Goal: Task Accomplishment & Management: Complete application form

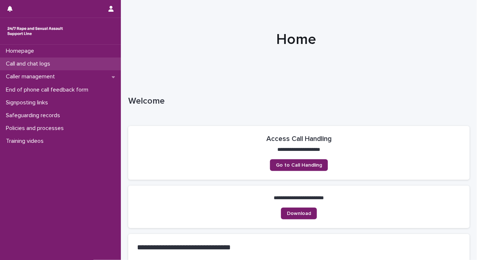
click at [42, 62] on p "Call and chat logs" at bounding box center [29, 63] width 53 height 7
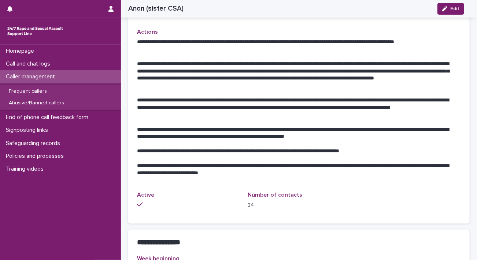
scroll to position [403, 0]
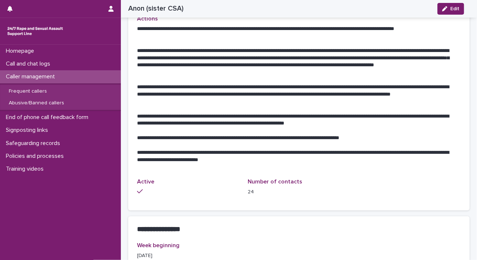
click at [397, 117] on p "**********" at bounding box center [296, 120] width 318 height 15
click at [58, 63] on div "Call and chat logs" at bounding box center [60, 64] width 121 height 13
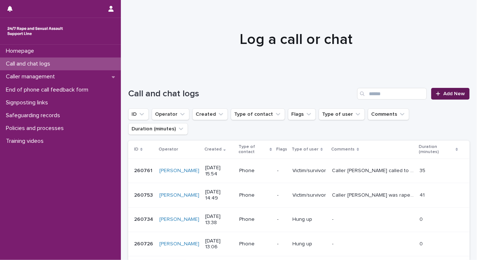
click at [443, 96] on span "Add New" at bounding box center [454, 93] width 22 height 5
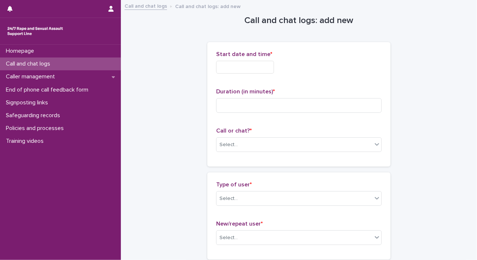
click at [226, 71] on input "text" at bounding box center [245, 67] width 58 height 13
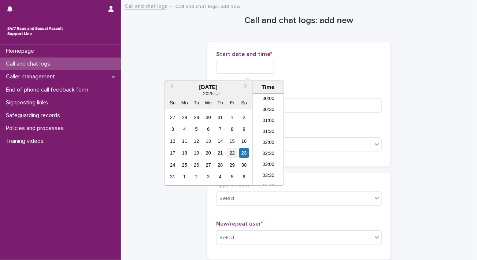
click at [234, 152] on div "22" at bounding box center [232, 153] width 10 height 10
click at [270, 169] on li "23:00" at bounding box center [268, 169] width 31 height 11
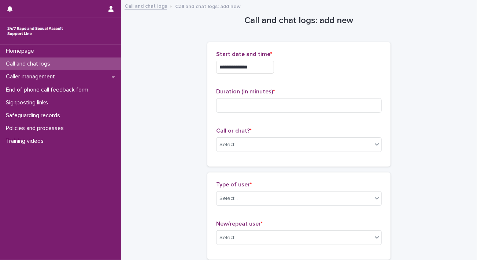
click at [264, 68] on input "**********" at bounding box center [245, 67] width 58 height 13
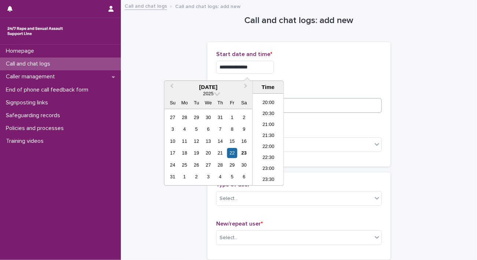
type input "**********"
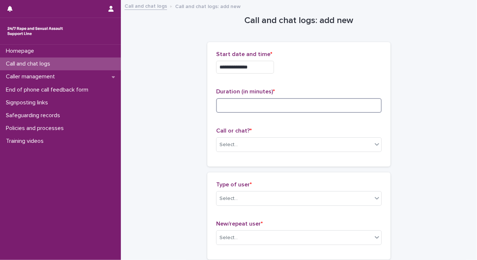
click at [320, 109] on input at bounding box center [299, 105] width 166 height 15
type input "**"
click at [309, 141] on div "Select..." at bounding box center [295, 145] width 156 height 12
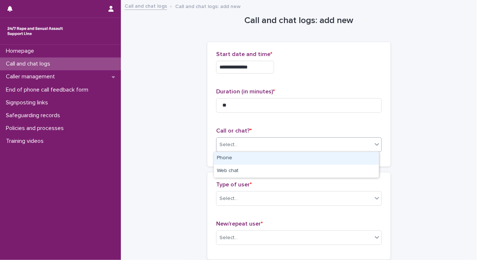
click at [295, 154] on div "Phone" at bounding box center [296, 158] width 165 height 13
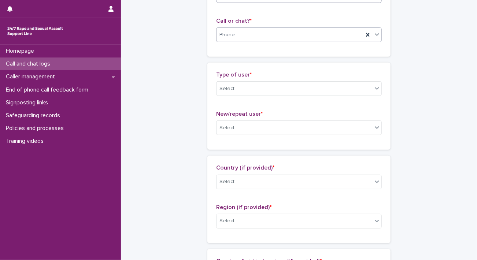
scroll to position [73, 0]
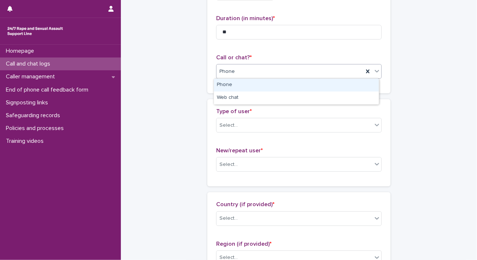
click at [256, 77] on div "Phone" at bounding box center [299, 71] width 166 height 15
click at [253, 88] on div "Phone" at bounding box center [296, 85] width 165 height 13
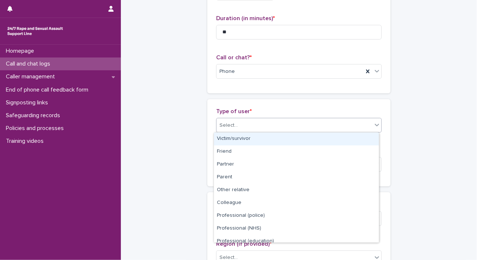
click at [247, 121] on div "Select..." at bounding box center [295, 125] width 156 height 12
click at [244, 138] on div "Victim/survivor" at bounding box center [296, 139] width 165 height 13
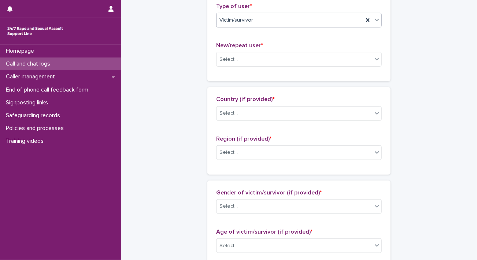
scroll to position [183, 0]
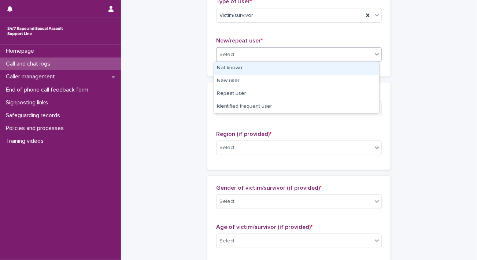
click at [251, 56] on div "Select..." at bounding box center [295, 55] width 156 height 12
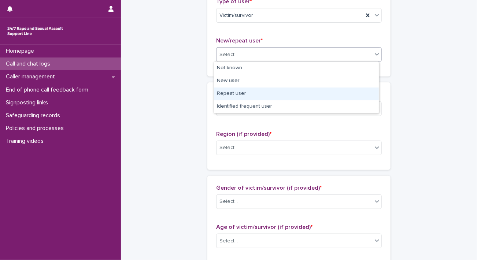
click at [245, 92] on div "Repeat user" at bounding box center [296, 94] width 165 height 13
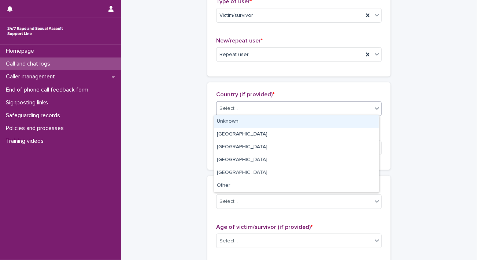
drag, startPoint x: 243, startPoint y: 109, endPoint x: 242, endPoint y: 115, distance: 6.0
click at [243, 109] on div "Select..." at bounding box center [295, 109] width 156 height 12
click at [239, 121] on div "Unknown" at bounding box center [296, 121] width 165 height 13
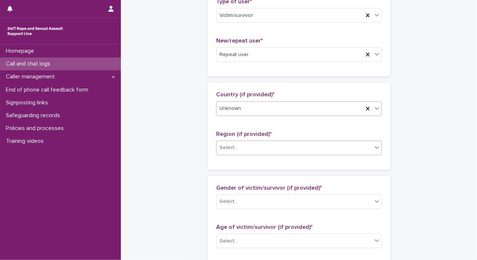
click at [238, 150] on div "Select..." at bounding box center [295, 148] width 156 height 12
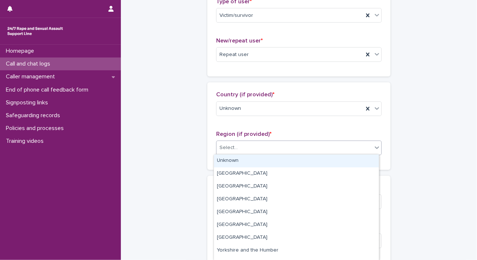
click at [238, 158] on div "Unknown" at bounding box center [296, 161] width 165 height 13
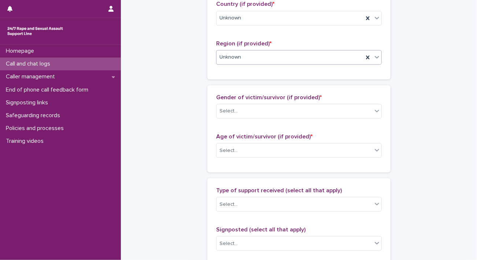
scroll to position [293, 0]
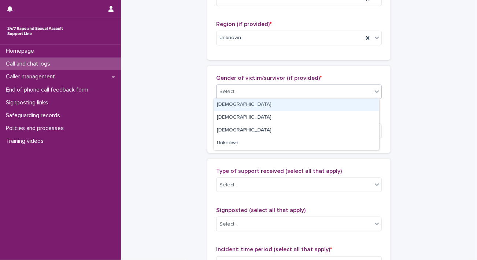
drag, startPoint x: 264, startPoint y: 84, endPoint x: 260, endPoint y: 107, distance: 23.5
click at [264, 85] on div "Select..." at bounding box center [299, 92] width 166 height 15
click at [260, 106] on div "Female" at bounding box center [296, 105] width 165 height 13
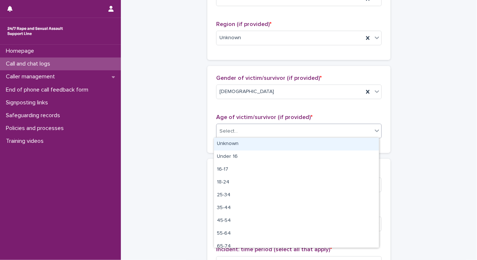
click at [255, 132] on div "Select..." at bounding box center [295, 131] width 156 height 12
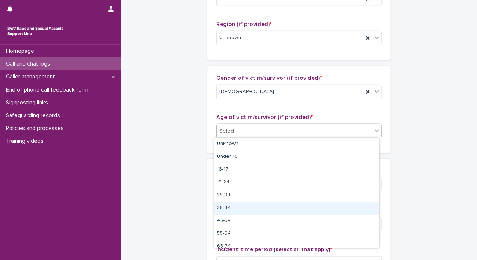
click at [249, 208] on div "35-44" at bounding box center [296, 208] width 165 height 13
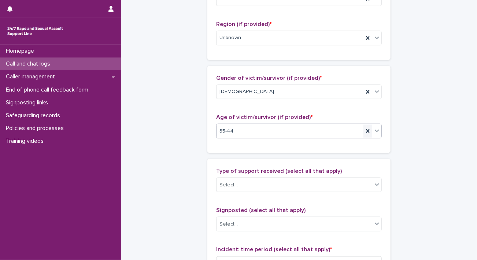
click at [367, 130] on icon at bounding box center [367, 130] width 7 height 7
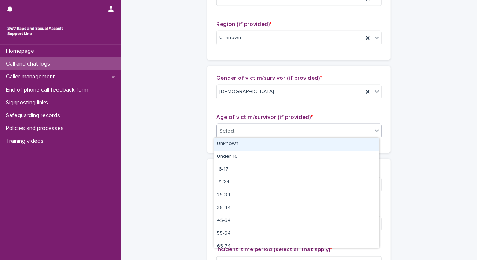
click at [269, 130] on div "Select..." at bounding box center [295, 131] width 156 height 12
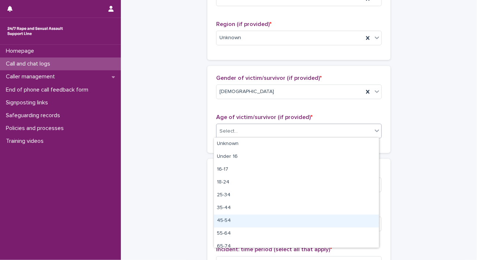
click at [227, 225] on div "45-54" at bounding box center [296, 221] width 165 height 13
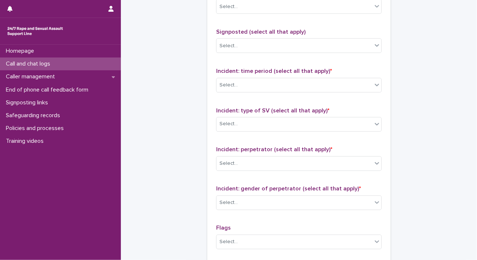
scroll to position [476, 0]
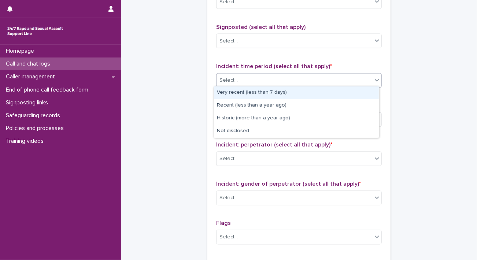
click at [273, 75] on div "Select..." at bounding box center [295, 80] width 156 height 12
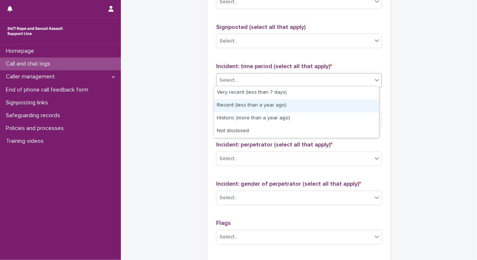
click at [265, 106] on div "Recent (less than a year ago)" at bounding box center [296, 105] width 165 height 13
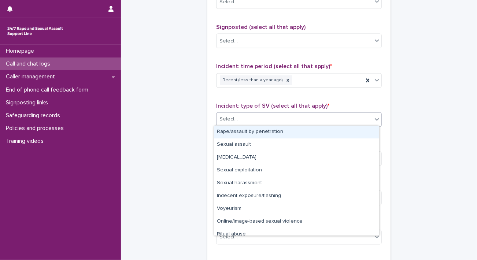
click at [262, 114] on div "Select..." at bounding box center [295, 120] width 156 height 12
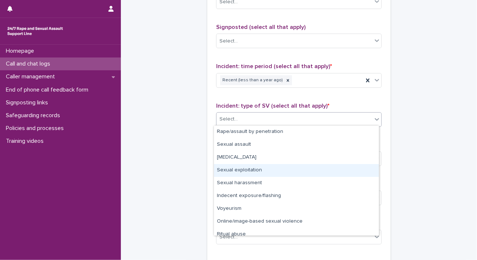
drag, startPoint x: 259, startPoint y: 163, endPoint x: 259, endPoint y: 169, distance: 5.5
click at [259, 169] on div "Sexual exploitation" at bounding box center [296, 170] width 165 height 13
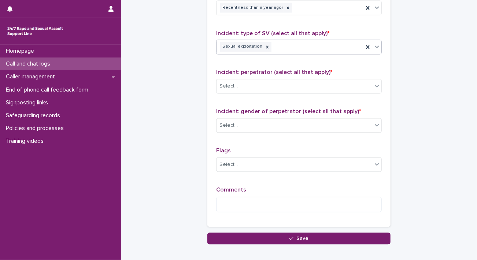
scroll to position [550, 0]
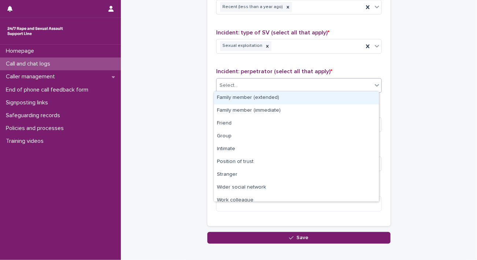
click at [266, 84] on div "Select..." at bounding box center [295, 86] width 156 height 12
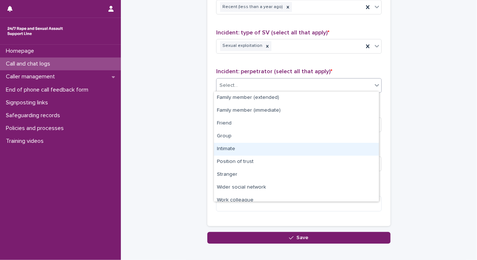
click at [259, 150] on div "Intimate" at bounding box center [296, 149] width 165 height 13
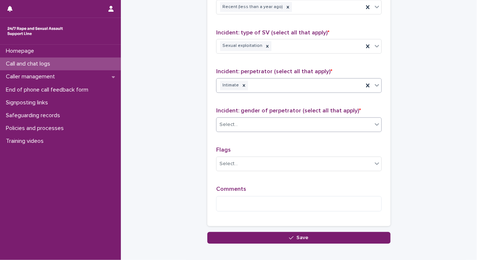
drag, startPoint x: 266, startPoint y: 119, endPoint x: 265, endPoint y: 123, distance: 4.2
click at [266, 120] on div "Select..." at bounding box center [295, 125] width 156 height 12
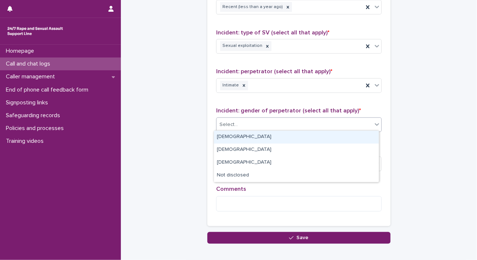
click at [260, 138] on div "Male" at bounding box center [296, 137] width 165 height 13
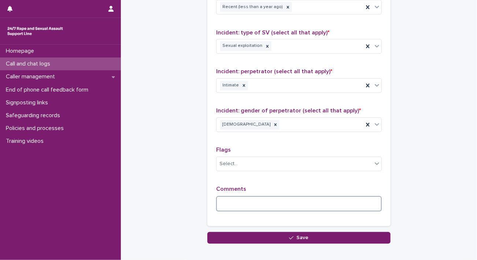
click at [254, 207] on textarea at bounding box center [299, 204] width 166 height 16
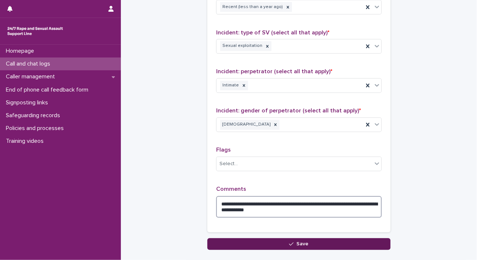
type textarea "**********"
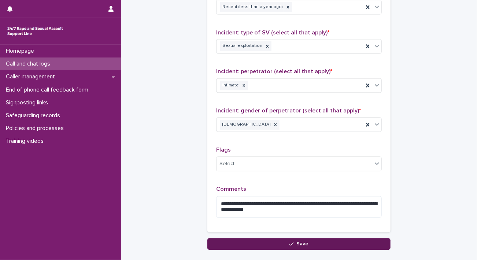
click at [328, 240] on button "Save" at bounding box center [298, 244] width 183 height 12
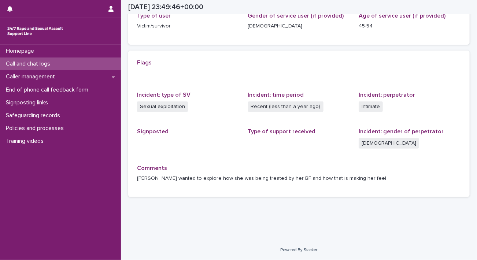
scroll to position [129, 0]
